Goal: Task Accomplishment & Management: Use online tool/utility

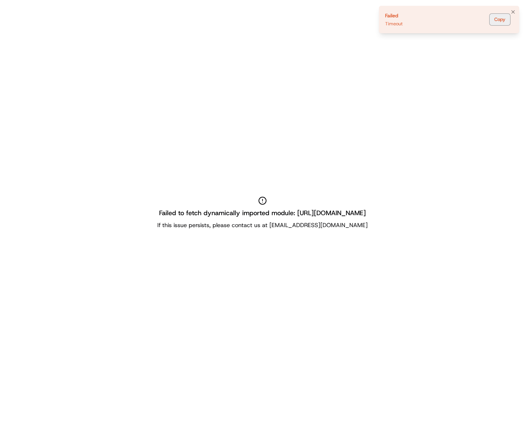
click at [495, 22] on button "Copy" at bounding box center [499, 20] width 21 height 12
click at [508, 15] on button "Copy" at bounding box center [499, 20] width 21 height 12
click at [510, 13] on icon "Notifications (F8)" at bounding box center [513, 12] width 6 height 6
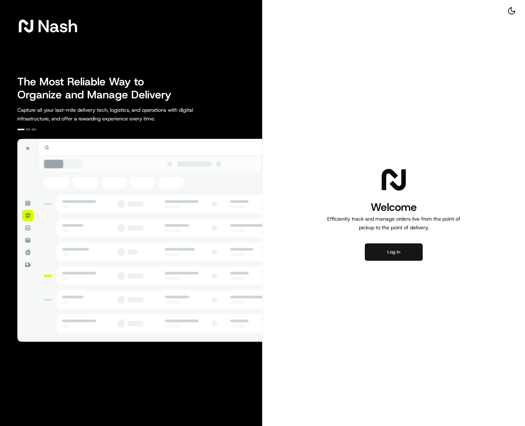
click at [380, 250] on button "Log in" at bounding box center [394, 251] width 58 height 17
